Goal: Check status: Check status

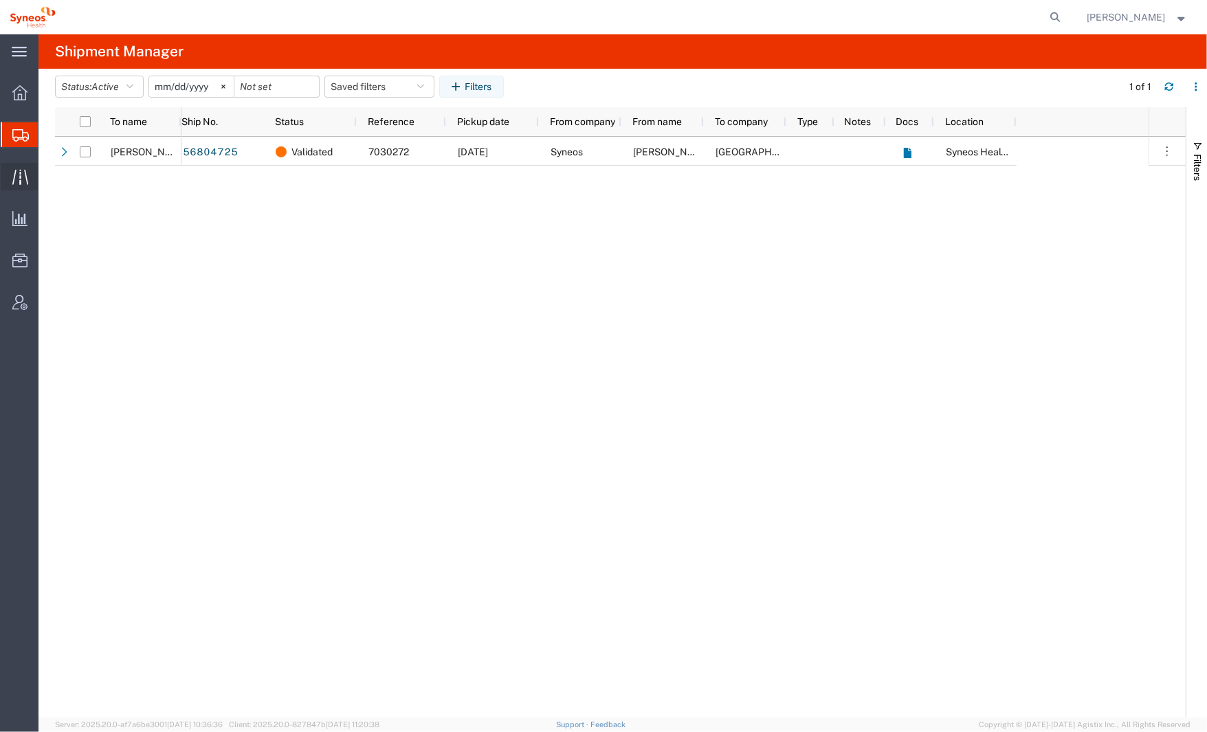
click at [25, 183] on icon at bounding box center [20, 177] width 16 height 16
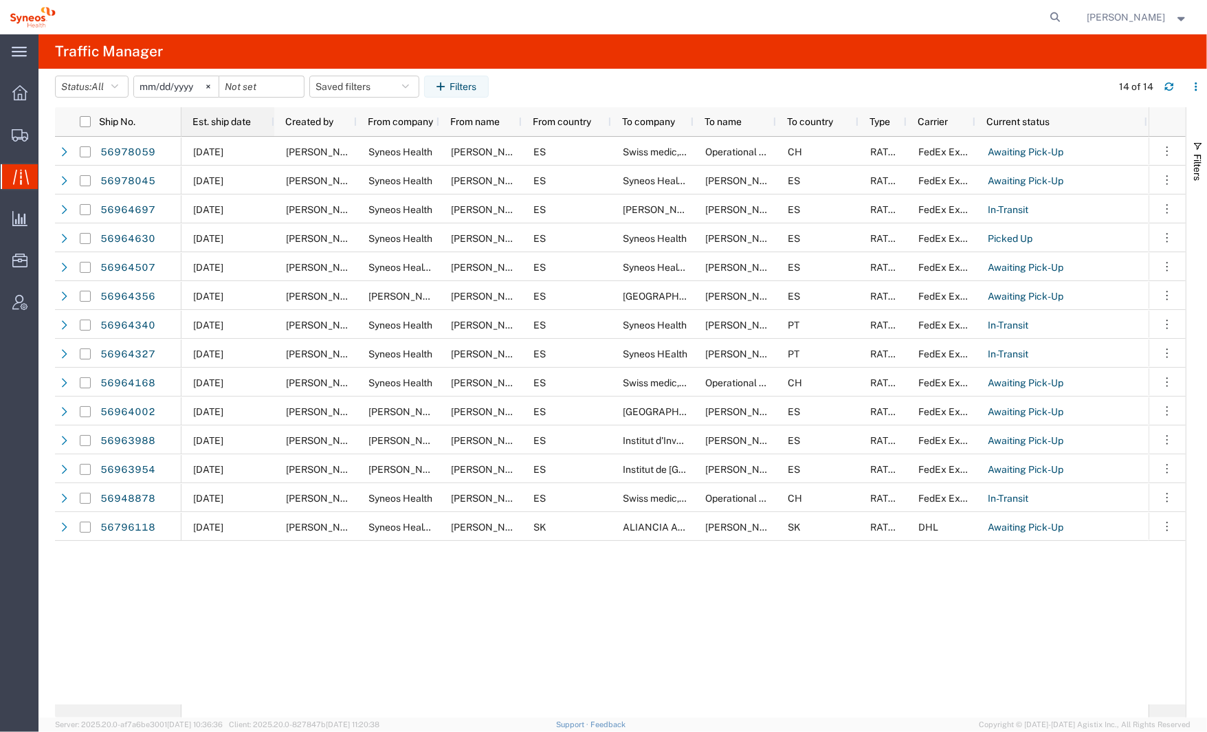
click at [207, 122] on span "Est. ship date" at bounding box center [221, 121] width 58 height 11
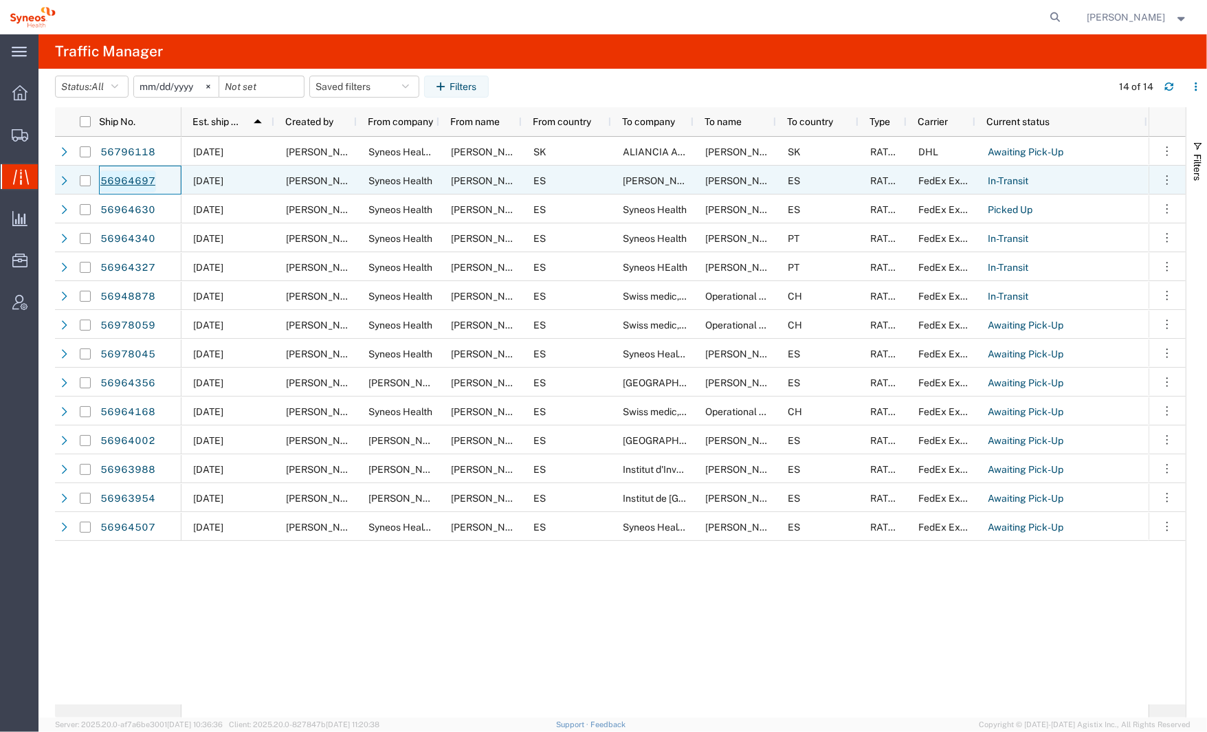
click at [139, 183] on link "56964697" at bounding box center [128, 181] width 56 height 22
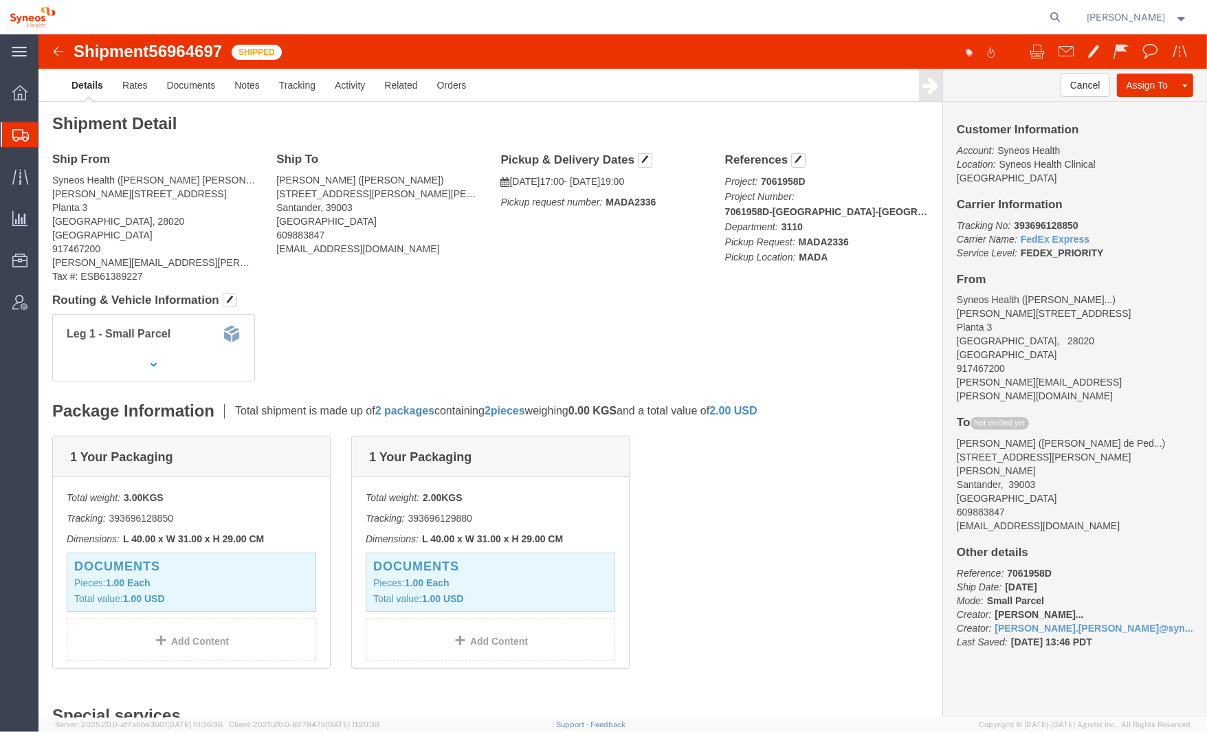
click img
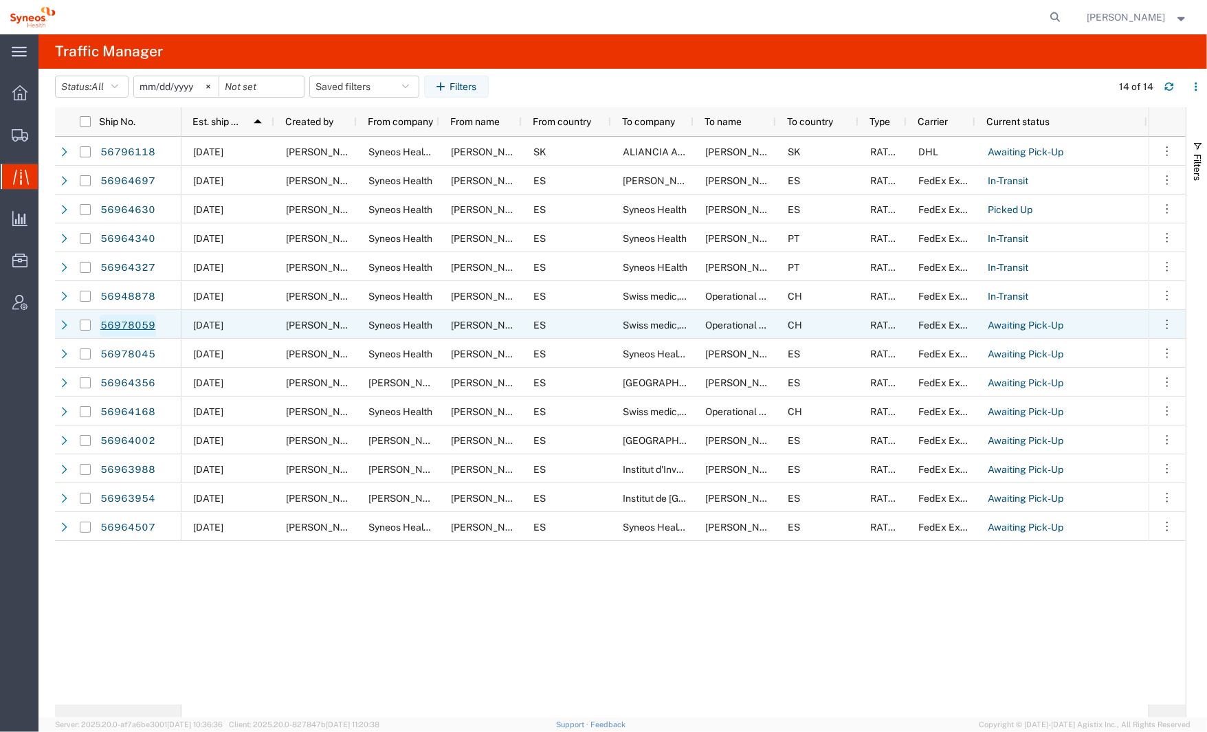
click at [131, 322] on link "56978059" at bounding box center [128, 326] width 56 height 22
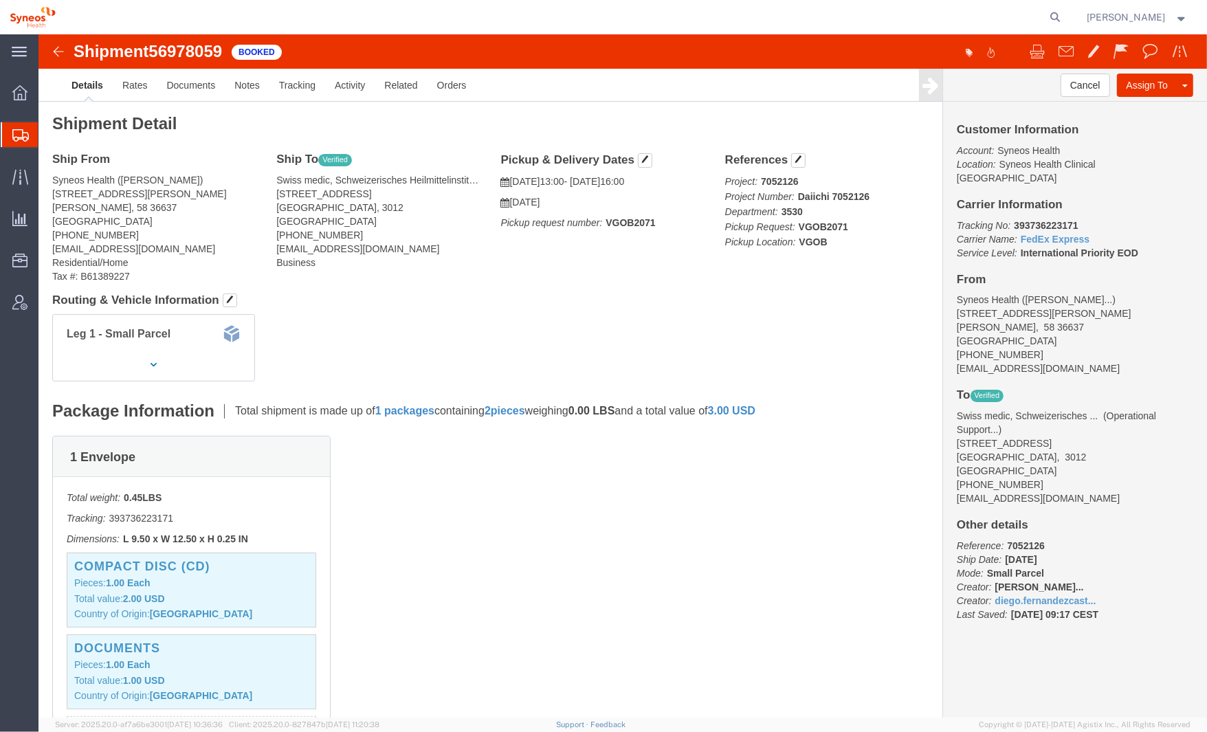
click img
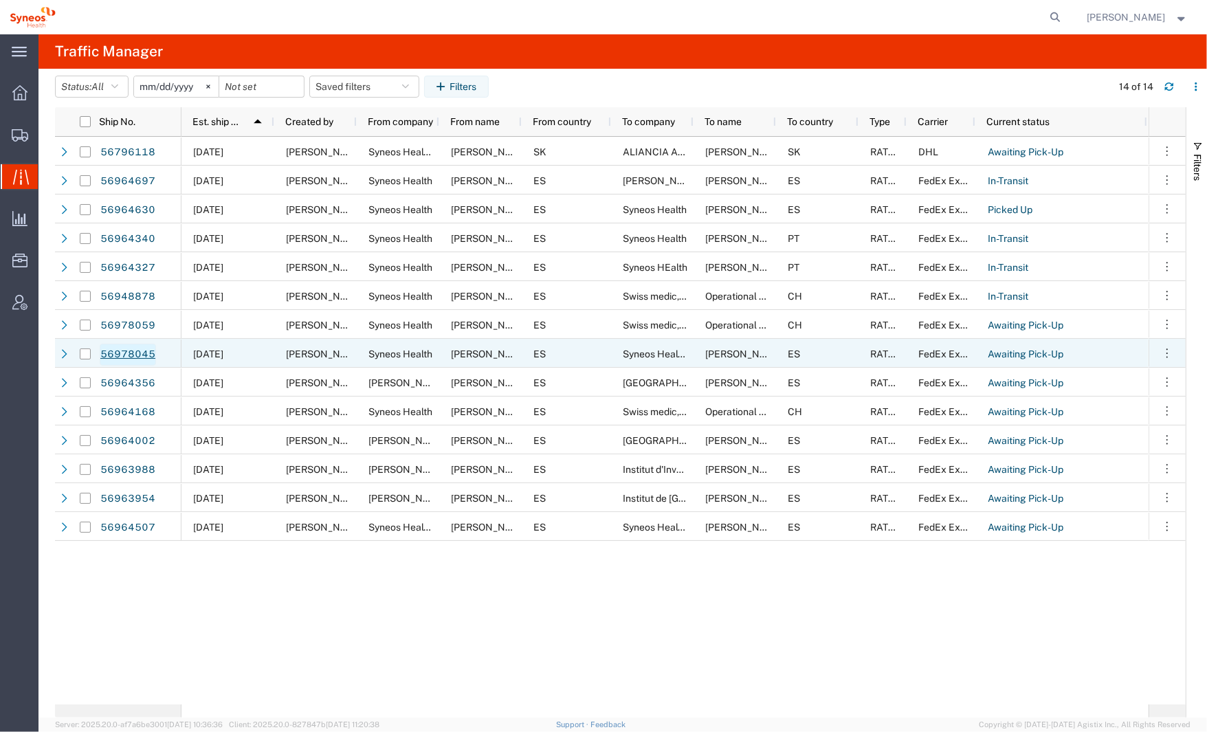
click at [127, 353] on link "56978045" at bounding box center [128, 355] width 56 height 22
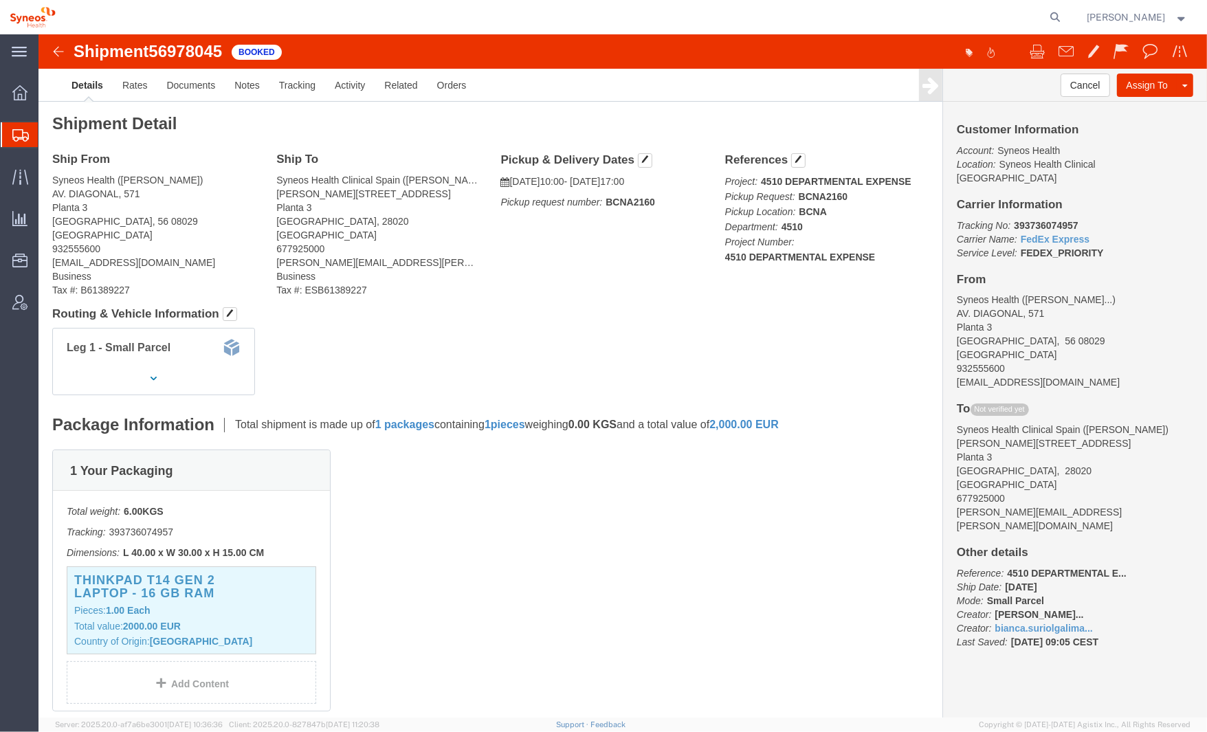
click img
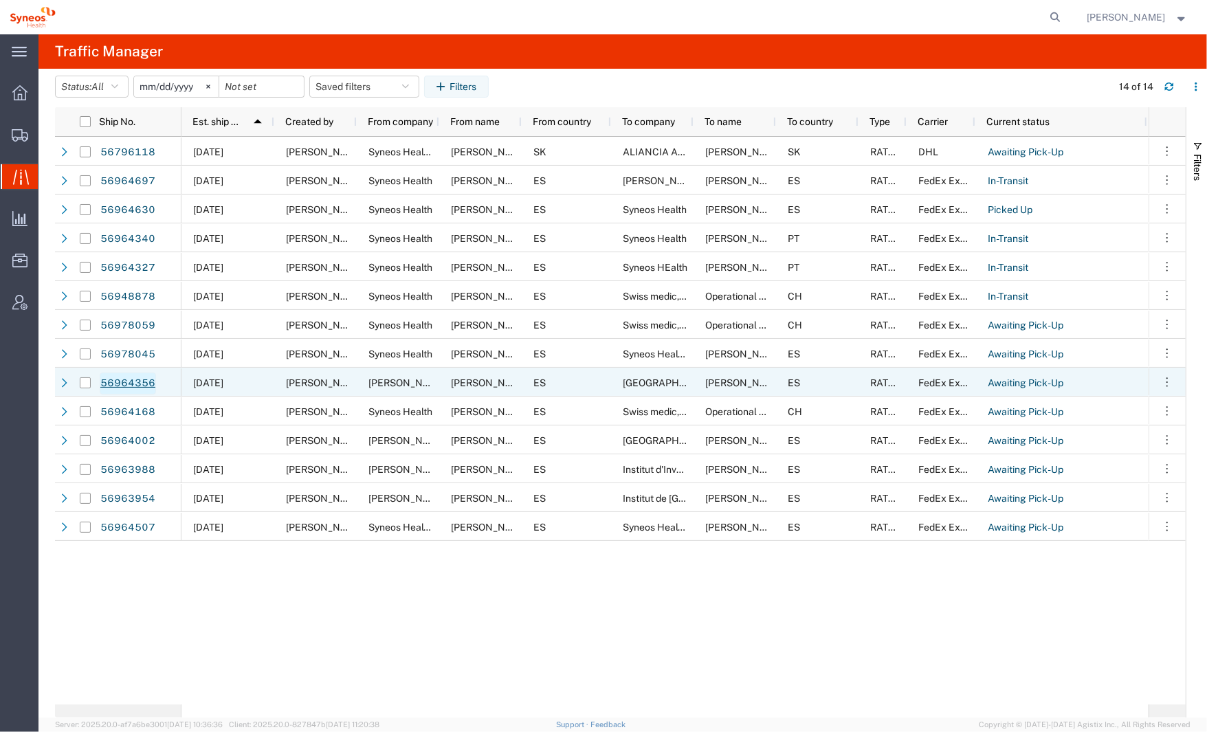
click at [120, 377] on link "56964356" at bounding box center [128, 383] width 56 height 22
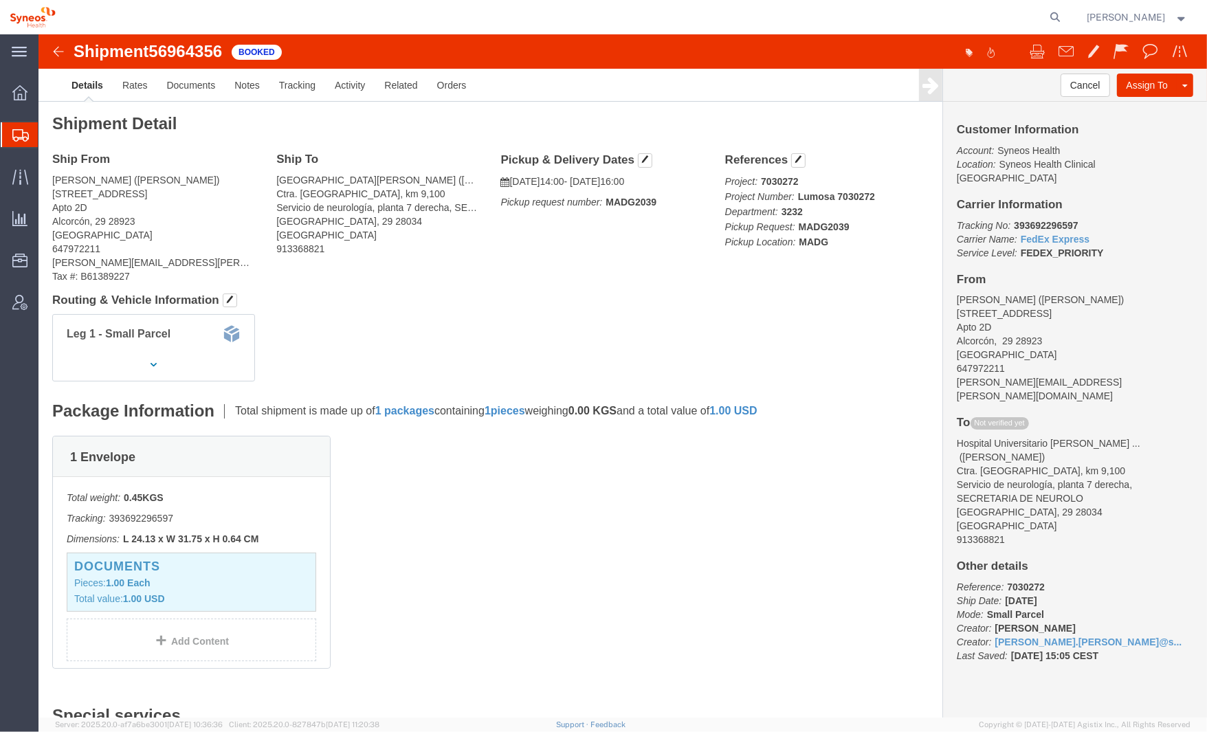
click img
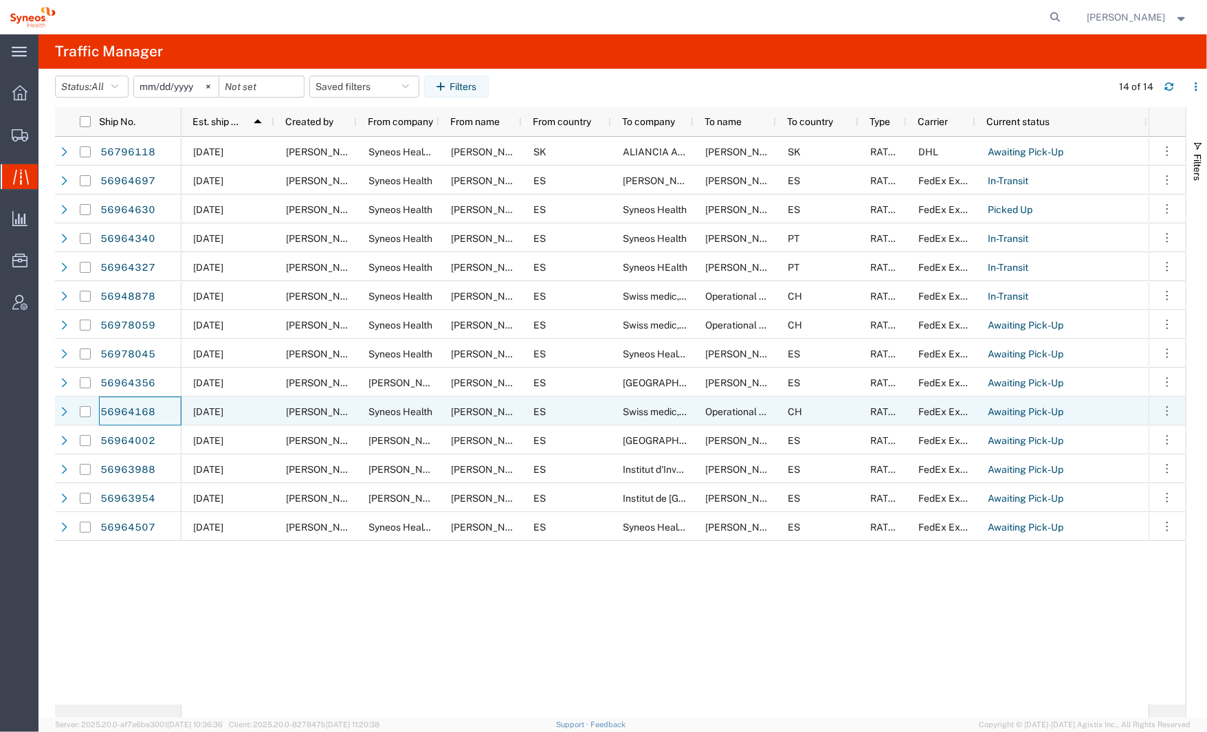
click at [135, 404] on link "56964168" at bounding box center [128, 412] width 56 height 22
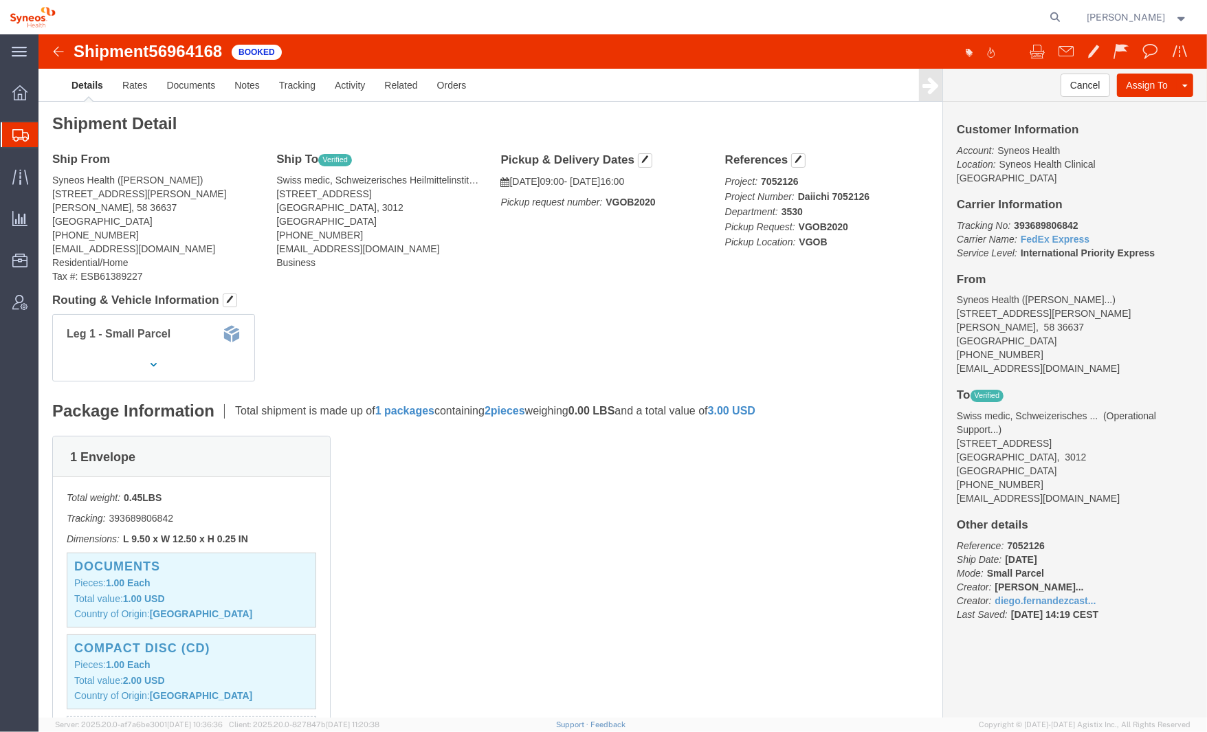
click img
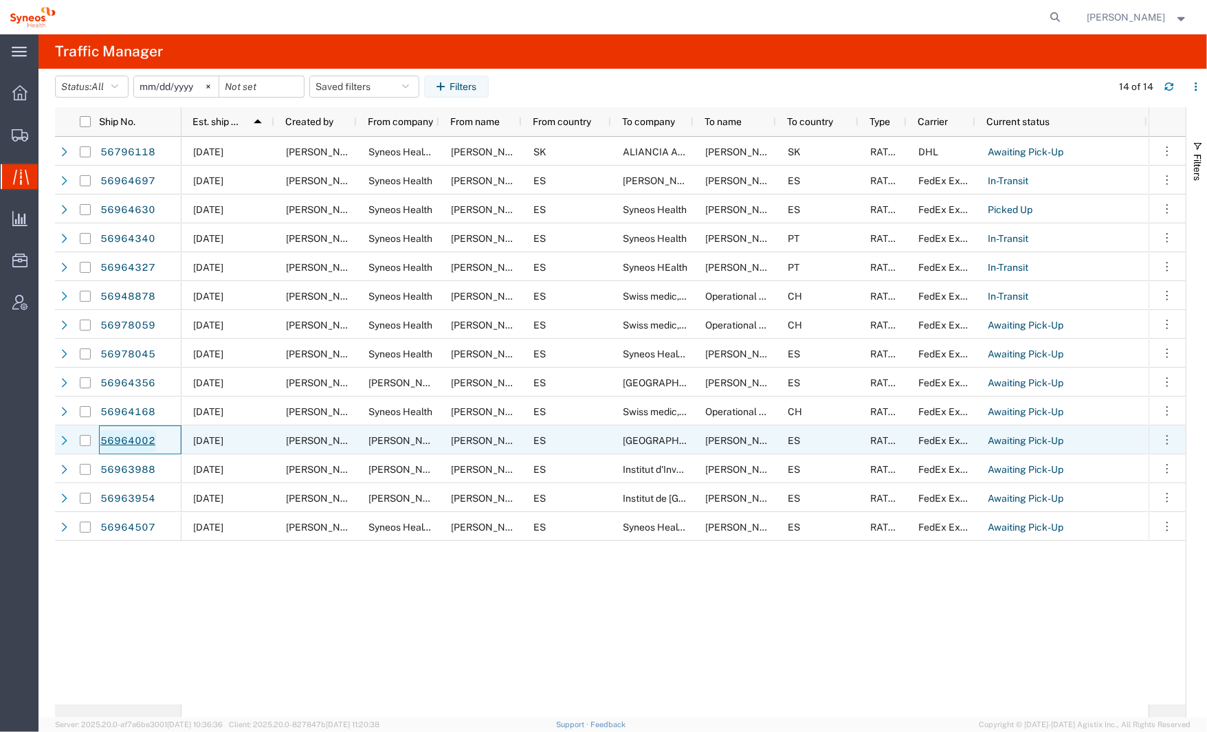
click at [129, 440] on link "56964002" at bounding box center [128, 441] width 56 height 22
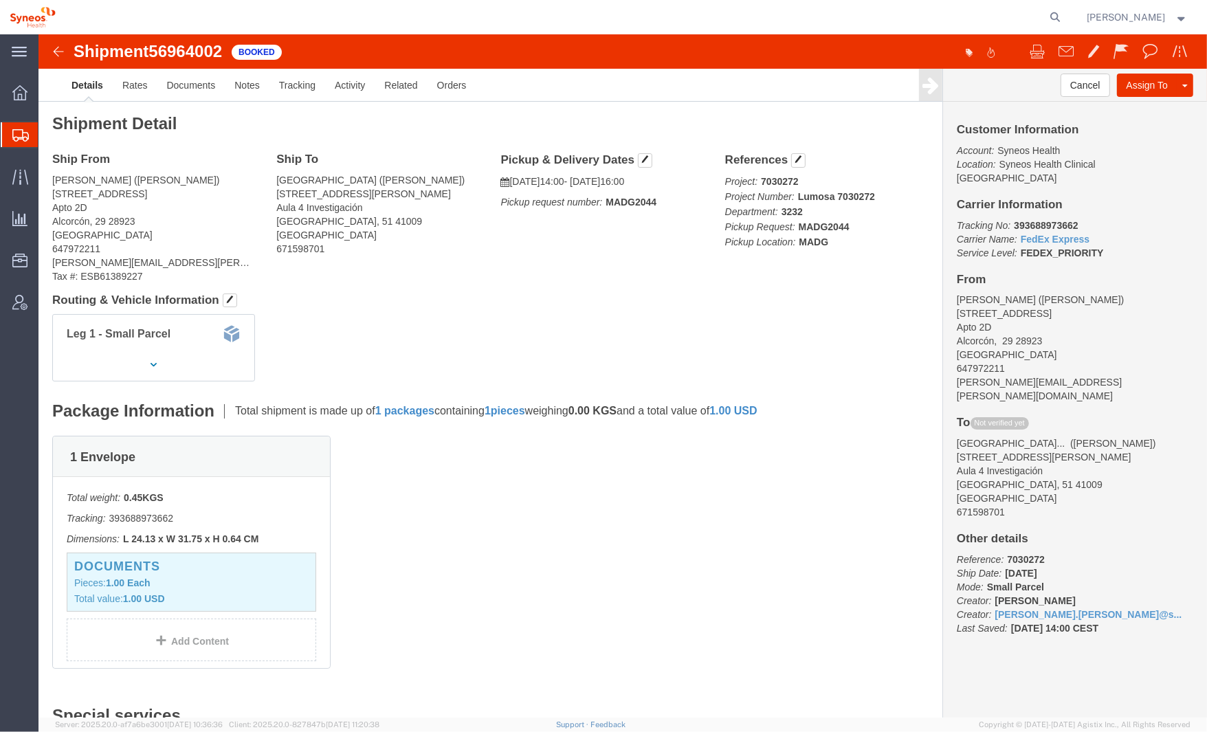
click img
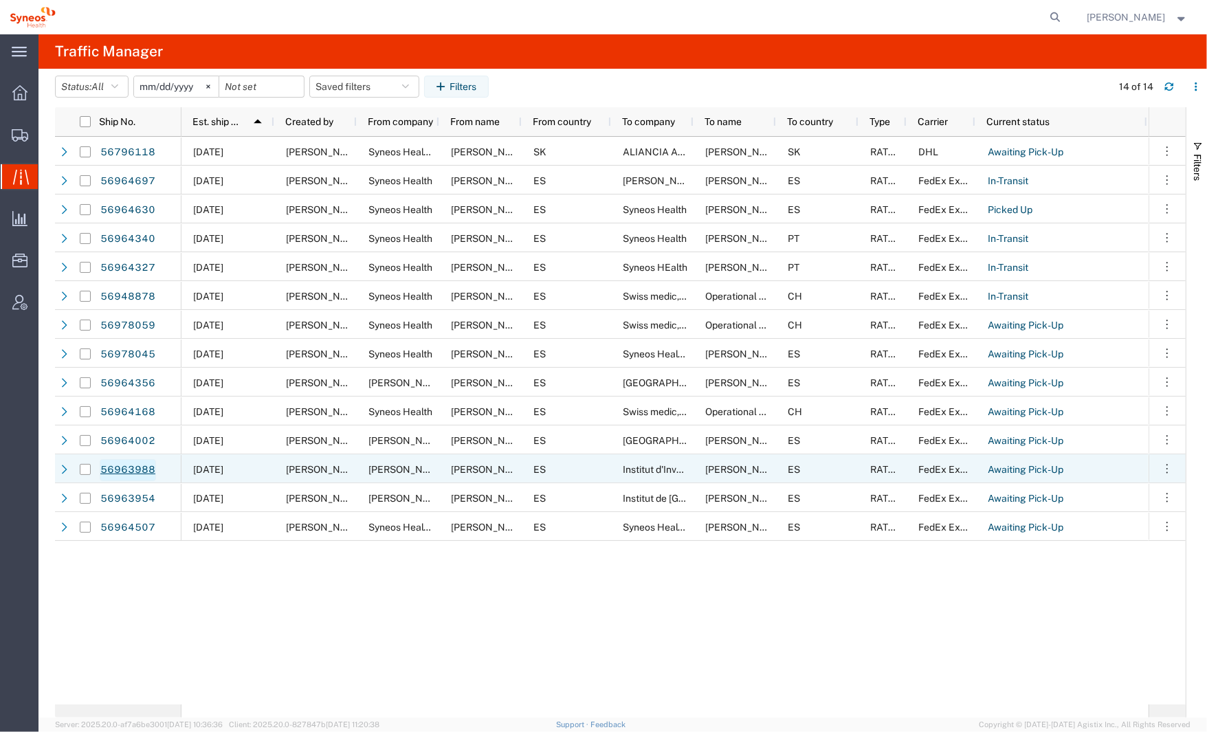
click at [133, 469] on link "56963988" at bounding box center [128, 470] width 56 height 22
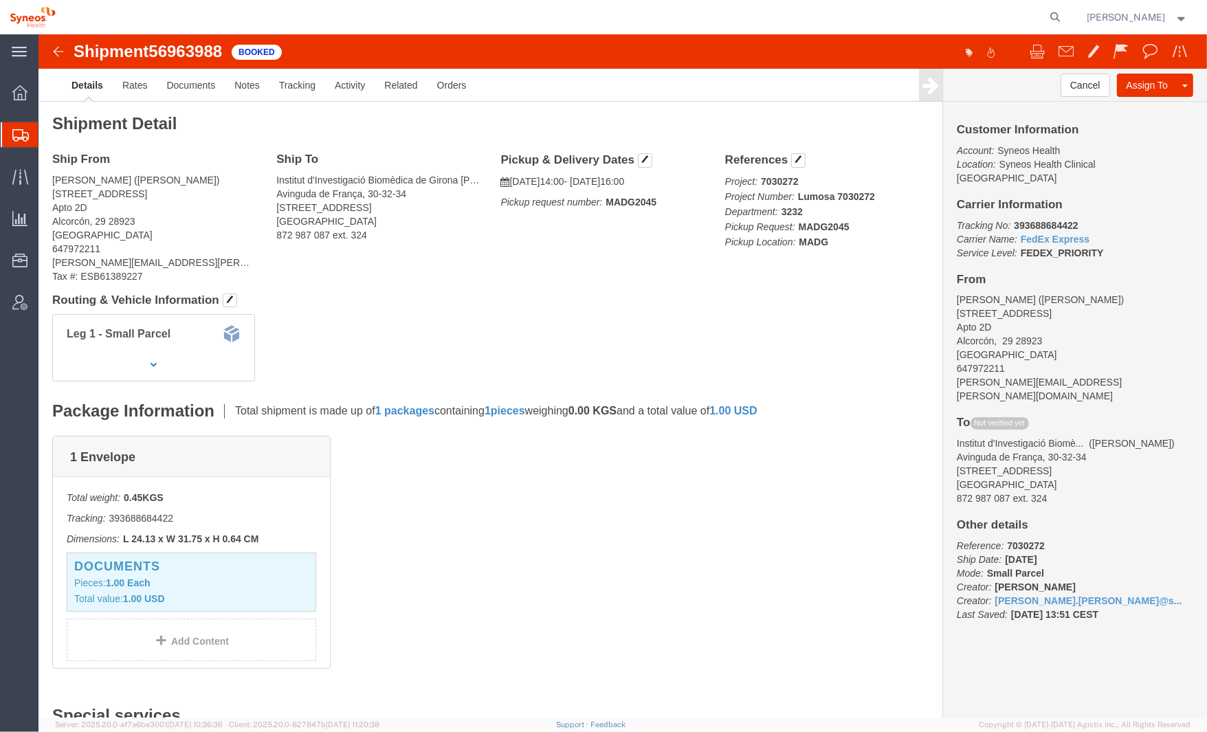
click img
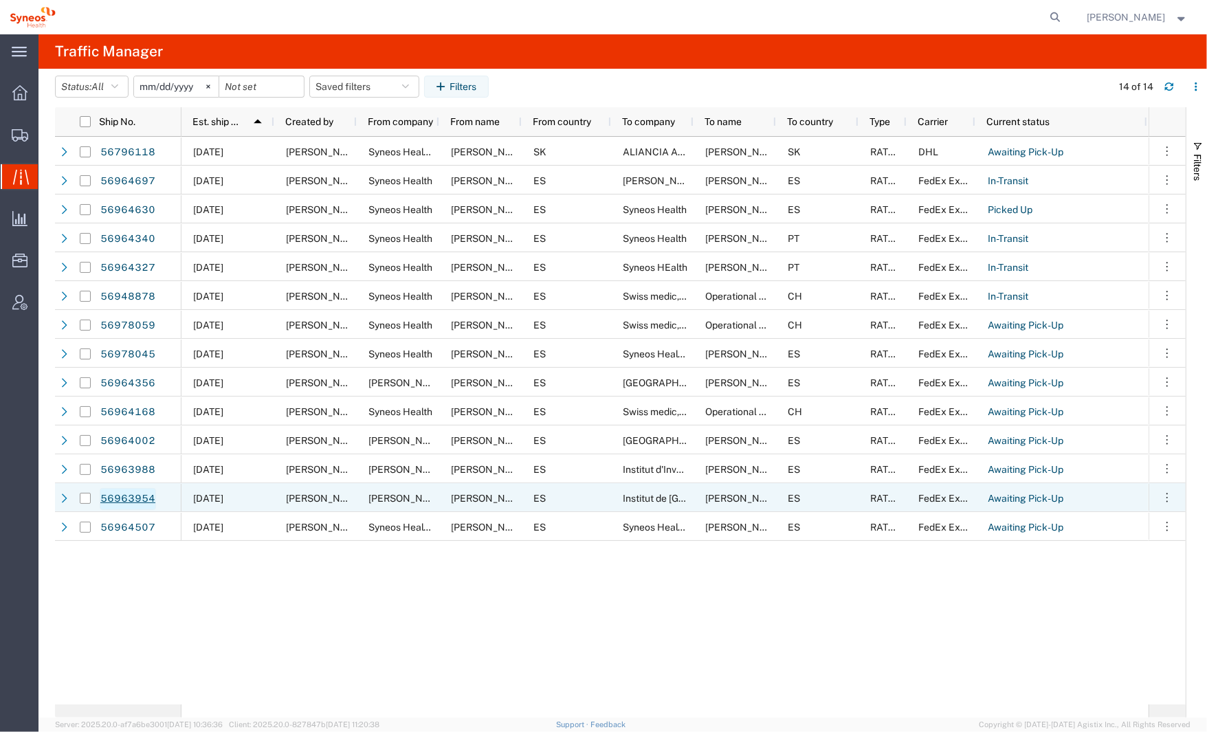
click at [128, 494] on link "56963954" at bounding box center [128, 499] width 56 height 22
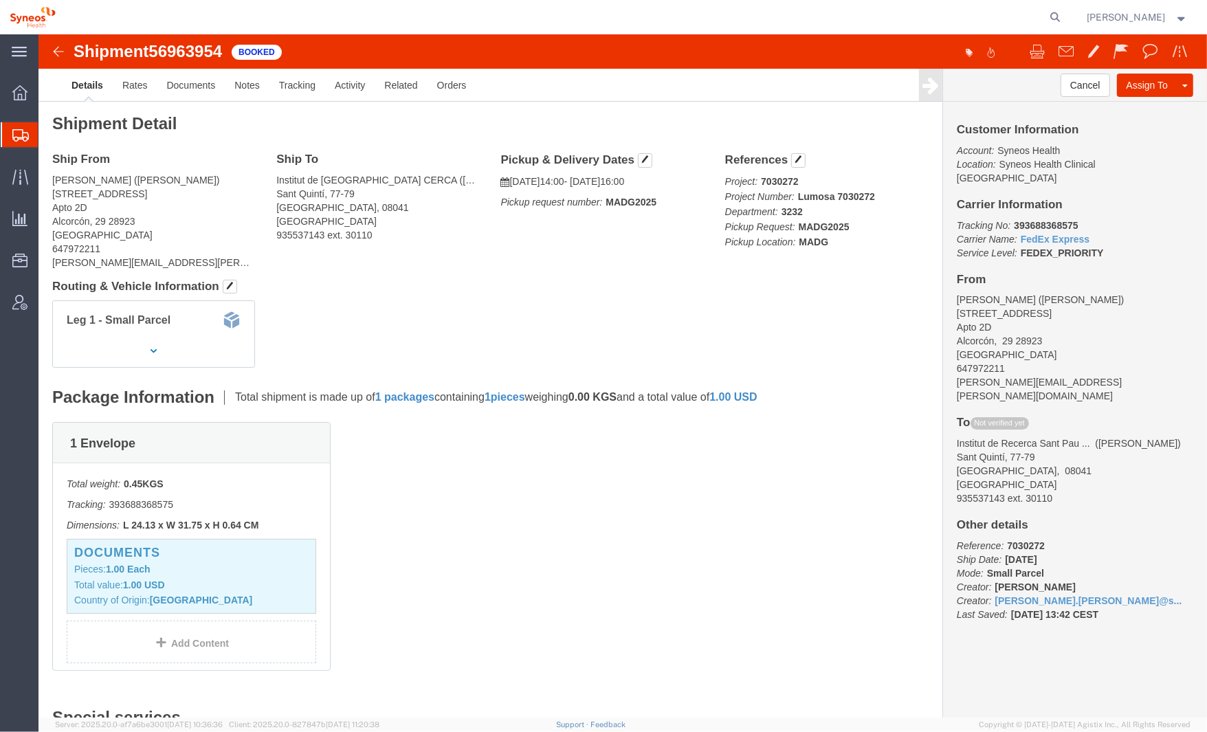
scroll to position [8, 0]
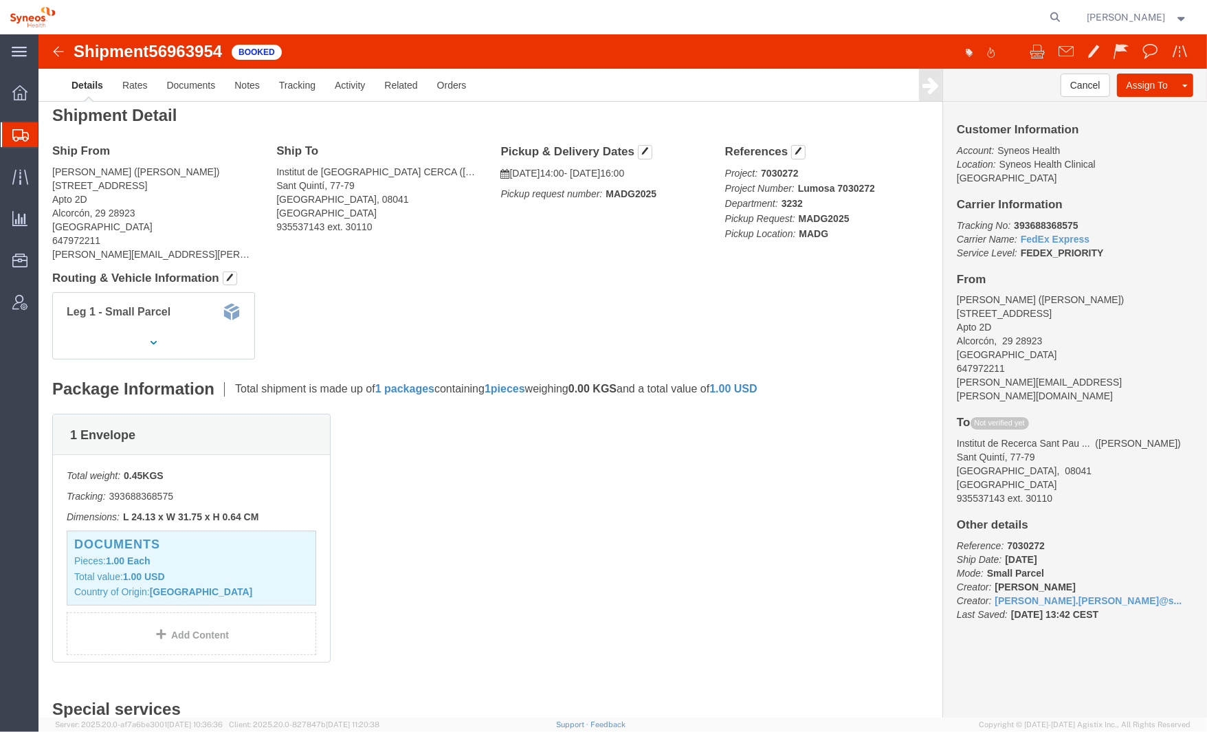
click img
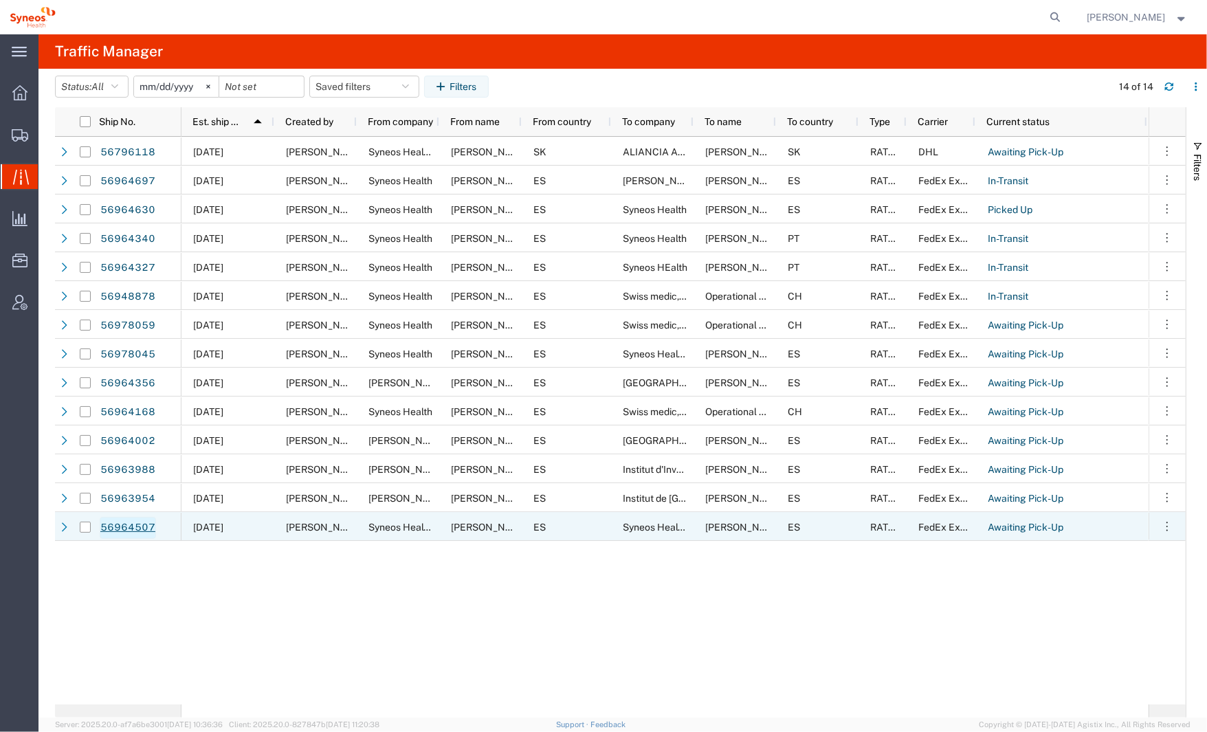
click at [119, 522] on link "56964507" at bounding box center [128, 528] width 56 height 22
